Goal: Task Accomplishment & Management: Use online tool/utility

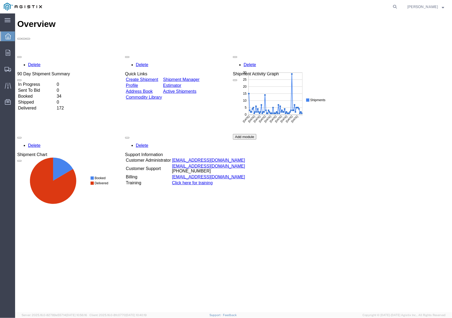
drag, startPoint x: 410, startPoint y: 149, endPoint x: 398, endPoint y: 140, distance: 14.9
click at [409, 149] on div "Delete 90 Day Shipment Summary In Progress 0 Sent To Bid 0 Booked 34 Shipped 0 …" at bounding box center [233, 134] width 432 height 162
drag, startPoint x: 376, startPoint y: 109, endPoint x: 369, endPoint y: 92, distance: 18.8
click at [376, 107] on div "Delete 90 Day Shipment Summary In Progress 0 Sent To Bid 0 Booked 34 Shipped 0 …" at bounding box center [233, 134] width 432 height 162
click at [395, 5] on icon at bounding box center [395, 7] width 8 height 8
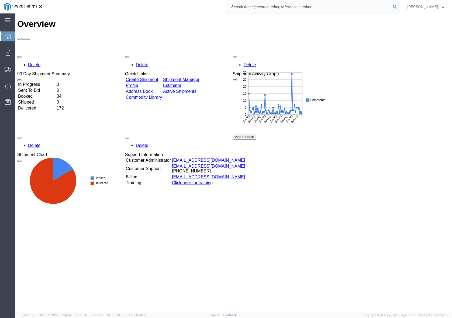
paste input "56457960"
click at [394, 7] on icon at bounding box center [395, 7] width 8 height 8
type input "56457960"
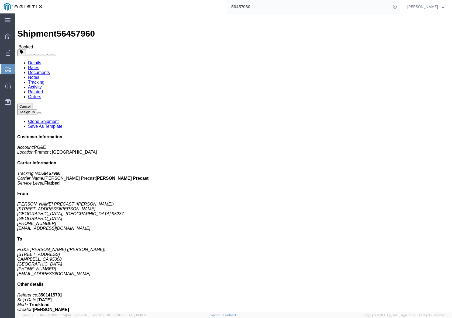
click link "Clone Shipment"
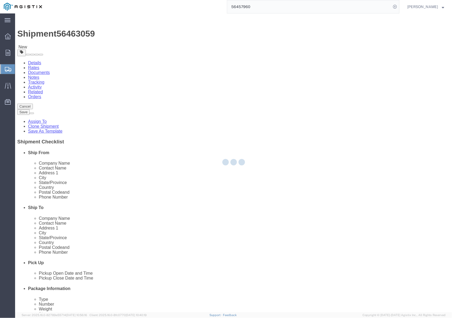
select select
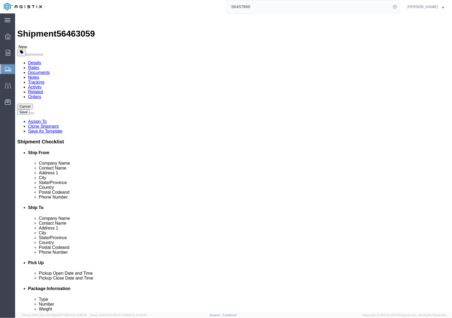
drag, startPoint x: 238, startPoint y: 146, endPoint x: 226, endPoint y: 145, distance: 12.4
click input "PG&E Jobsite"
type input "UCS Jobsite"
drag, startPoint x: 257, startPoint y: 157, endPoint x: 224, endPoint y: 156, distance: 33.1
click div "[PERSON_NAME]"
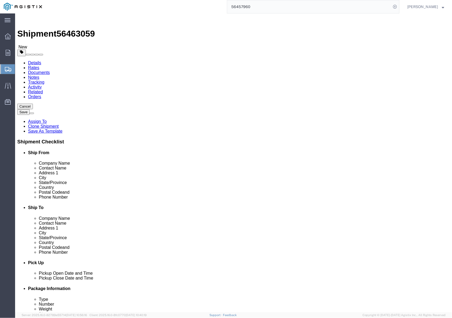
paste input "[PERSON_NAME]"
type input "[PERSON_NAME]"
drag, startPoint x: 266, startPoint y: 169, endPoint x: 225, endPoint y: 170, distance: 41.2
click div "Location My Profile Location (OBSOLETE) [PERSON_NAME] SC - GC TRAILER (OBSOLETE…"
paste input "796 STONEGATE DR"
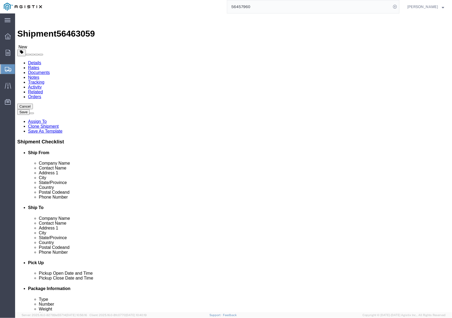
type input "796 STONEGATE DR"
select select
drag, startPoint x: 270, startPoint y: 166, endPoint x: 263, endPoint y: 166, distance: 7.8
click input "796 STONEGATE DR"
drag, startPoint x: 258, startPoint y: 190, endPoint x: 232, endPoint y: 190, distance: 25.6
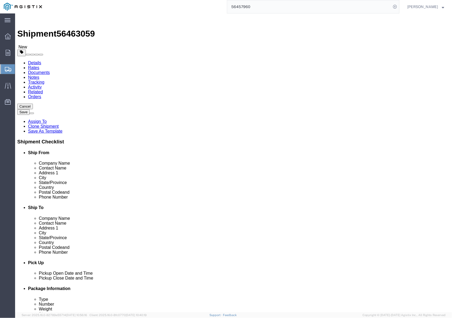
click input "[PERSON_NAME]"
type input "C"
paste input "[GEOGRAPHIC_DATA]""
type input "[GEOGRAPHIC_DATA]"
select select
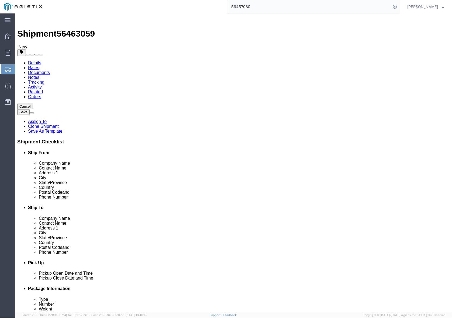
drag, startPoint x: 239, startPoint y: 218, endPoint x: 274, endPoint y: 209, distance: 35.6
click div "95008"
paste input "4080"
type input "94080"
select select
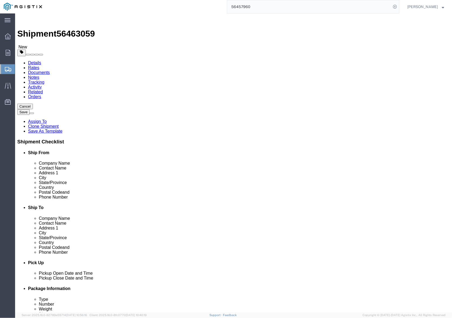
drag, startPoint x: 260, startPoint y: 229, endPoint x: 238, endPoint y: 227, distance: 21.7
click div "[PHONE_NUMBER]"
paste input "[PHONE_NUMBER]"
type input "[PHONE_NUMBER]"
drag, startPoint x: 280, startPoint y: 239, endPoint x: 232, endPoint y: 240, distance: 48.2
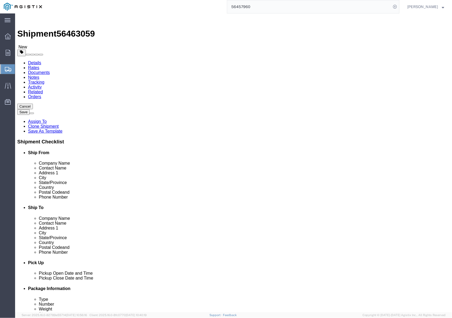
click div "[EMAIL_ADDRESS][DOMAIN_NAME]"
paste input "[EMAIL_ADDRESS][DOMAIN_NAME]"
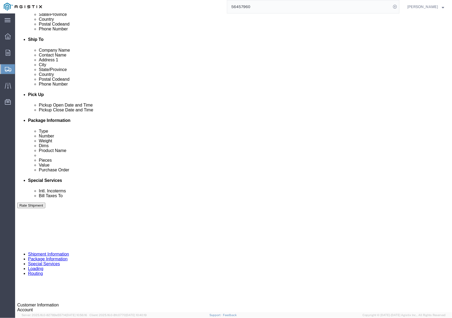
scroll to position [236, 0]
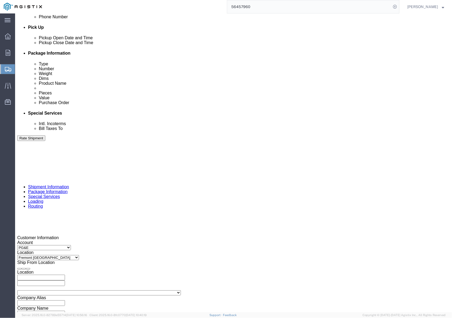
type input "[EMAIL_ADDRESS][DOMAIN_NAME]"
click div "[DATE] 11:00 AM"
click div "Pickup Date: Pickup Start Date Pickup Start Time Pickup Open Date and Time [DAT…"
click div "[DATE] 1:00 PM"
click div "Delivery by Date Delivery Start Date Delivery Start Time Deliver Open Date and …"
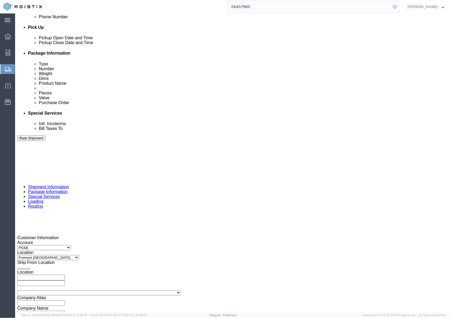
drag, startPoint x: 187, startPoint y: 233, endPoint x: 165, endPoint y: 236, distance: 21.7
click input "401265"
paste input "578"
type input "401578"
drag, startPoint x: 84, startPoint y: 232, endPoint x: 59, endPoint y: 232, distance: 24.3
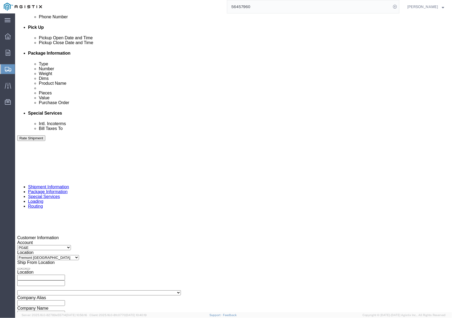
click input "3501415701"
paste input "655"
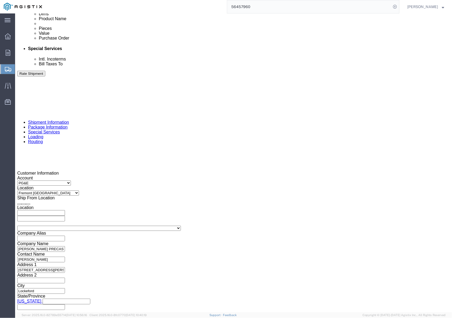
type input "3501416551"
click button "Continue"
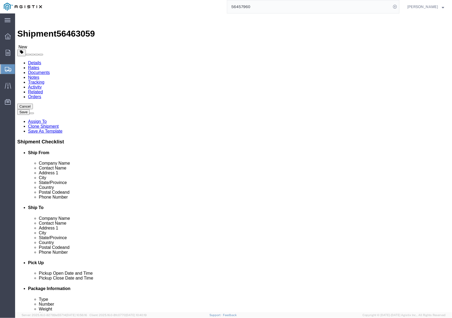
click dd "1.00 Each"
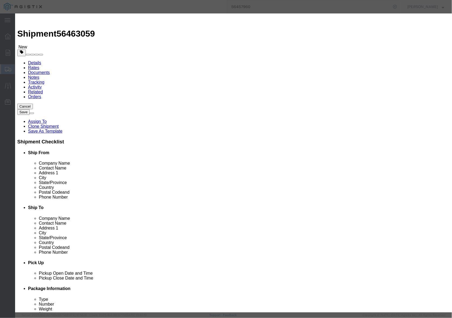
drag, startPoint x: 146, startPoint y: 38, endPoint x: 143, endPoint y: 38, distance: 3.5
click input "SPLICE IVT # 6 ASSEMBLY"
click input "SPLICE IFVT # 6 ASSEMBLY"
type input "SPLICE FVT # 6 ASSEMBLY"
click input "* ( 04-1495 ) *"
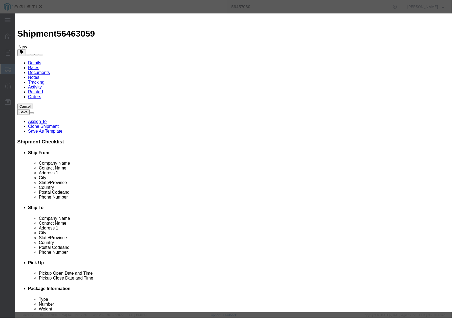
type input "* ( 04-1496 ) *"
click button "Save & Close"
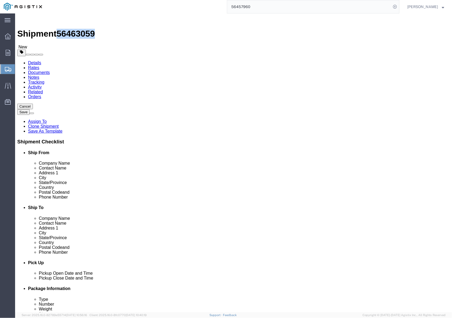
drag, startPoint x: 46, startPoint y: 4, endPoint x: 73, endPoint y: 8, distance: 26.9
click span "56463059"
copy span "56463059"
click button "Rate Shipment"
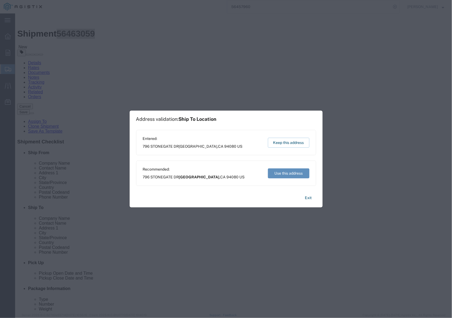
click at [287, 173] on button "Use this address" at bounding box center [288, 174] width 41 height 10
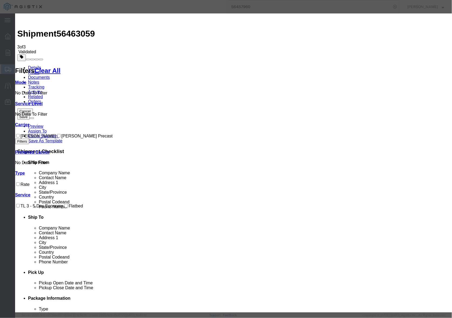
drag, startPoint x: 148, startPoint y: 46, endPoint x: 144, endPoint y: 46, distance: 3.8
paste input "56463059"
type input "56463059"
